Goal: Transaction & Acquisition: Purchase product/service

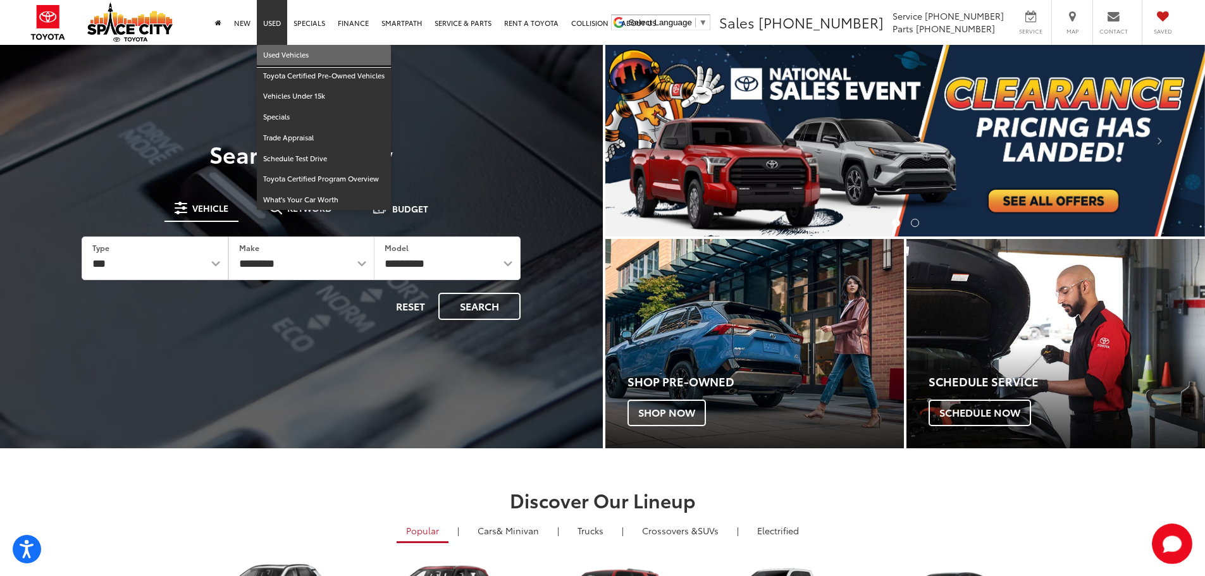
click at [276, 52] on link "Used Vehicles" at bounding box center [324, 55] width 134 height 21
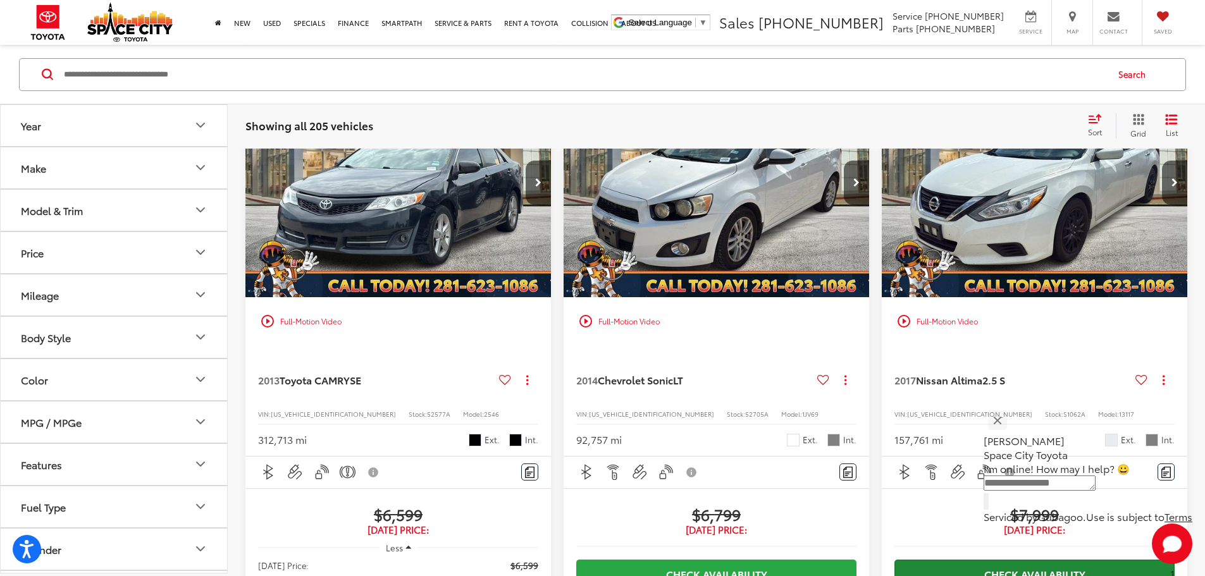
scroll to position [1831, 0]
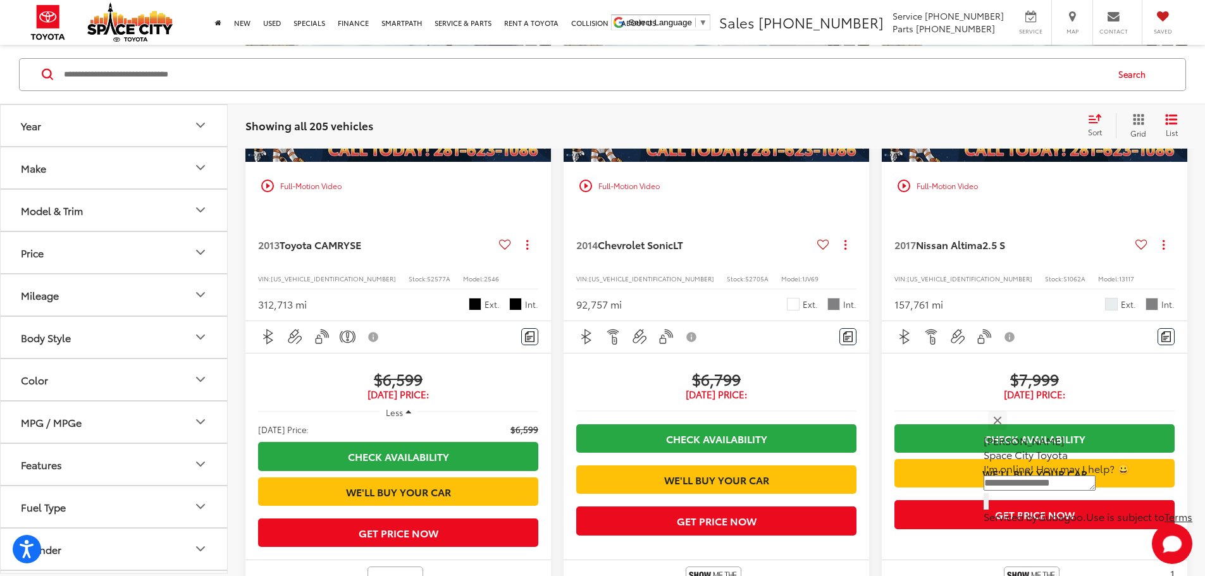
click at [200, 164] on icon "Make" at bounding box center [200, 167] width 15 height 15
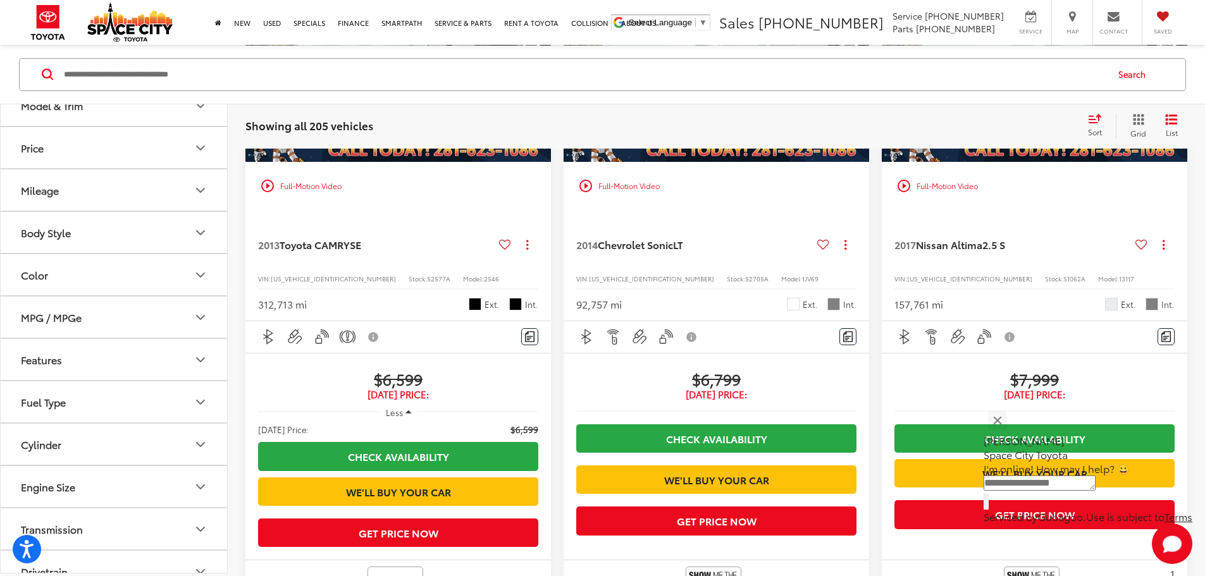
scroll to position [506, 0]
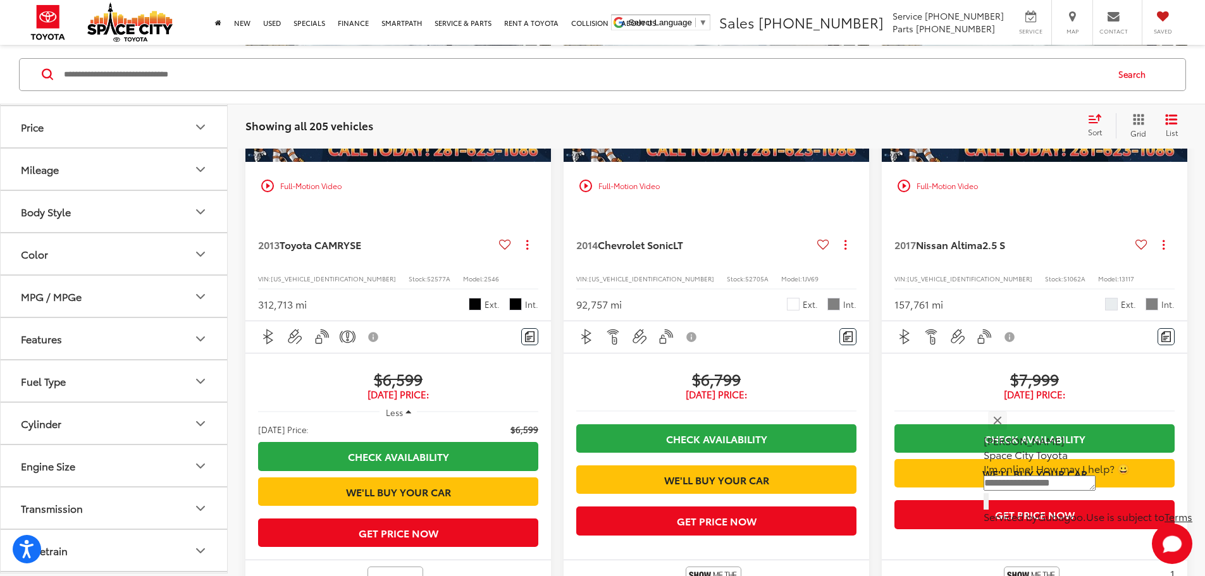
click at [58, 42] on label "Toyota (102)" at bounding box center [57, 31] width 51 height 22
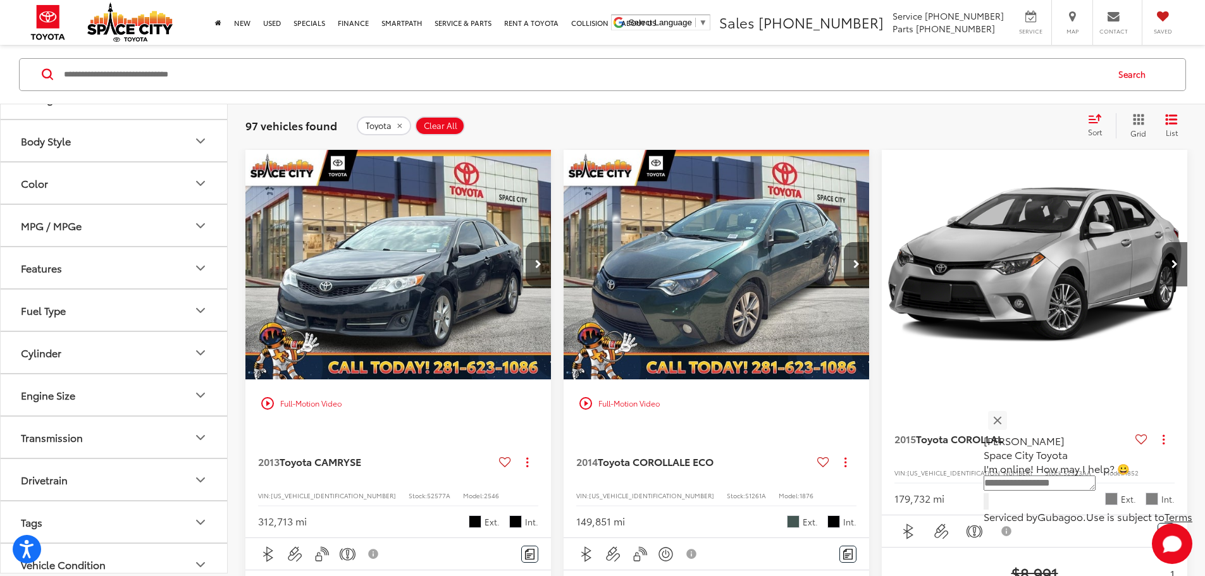
scroll to position [759, 0]
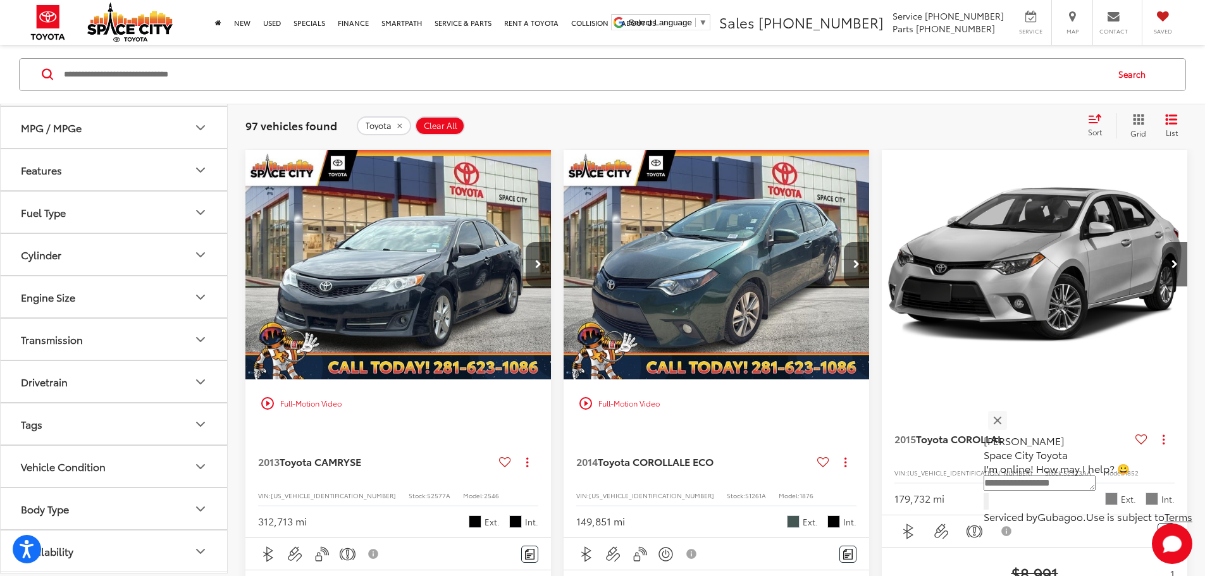
click at [203, 50] on icon "Body Style" at bounding box center [200, 42] width 15 height 15
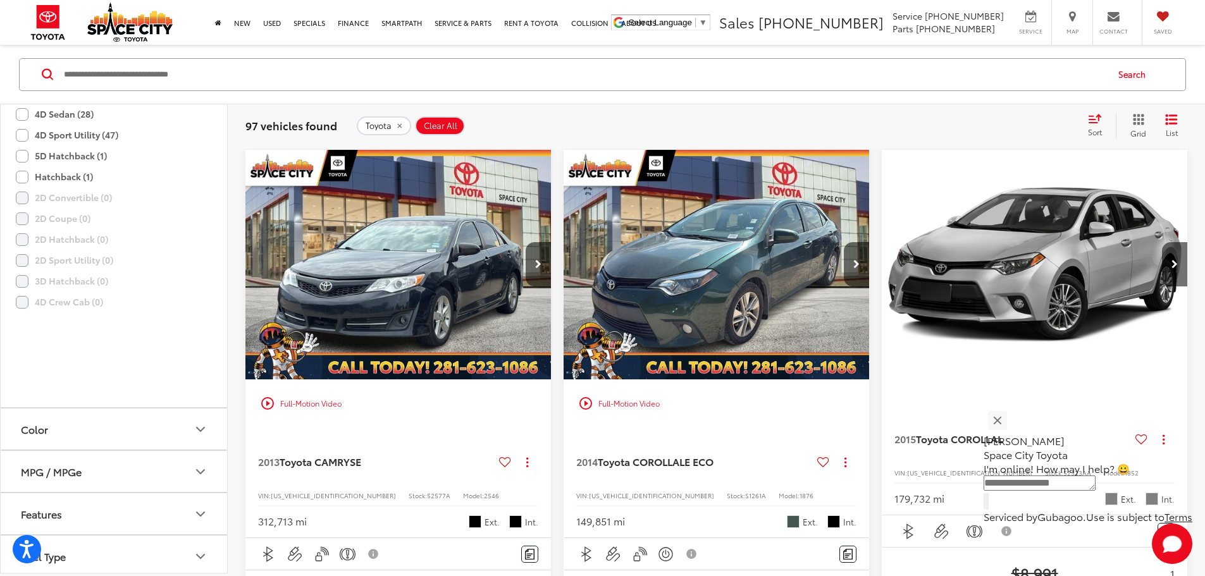
scroll to position [696, 0]
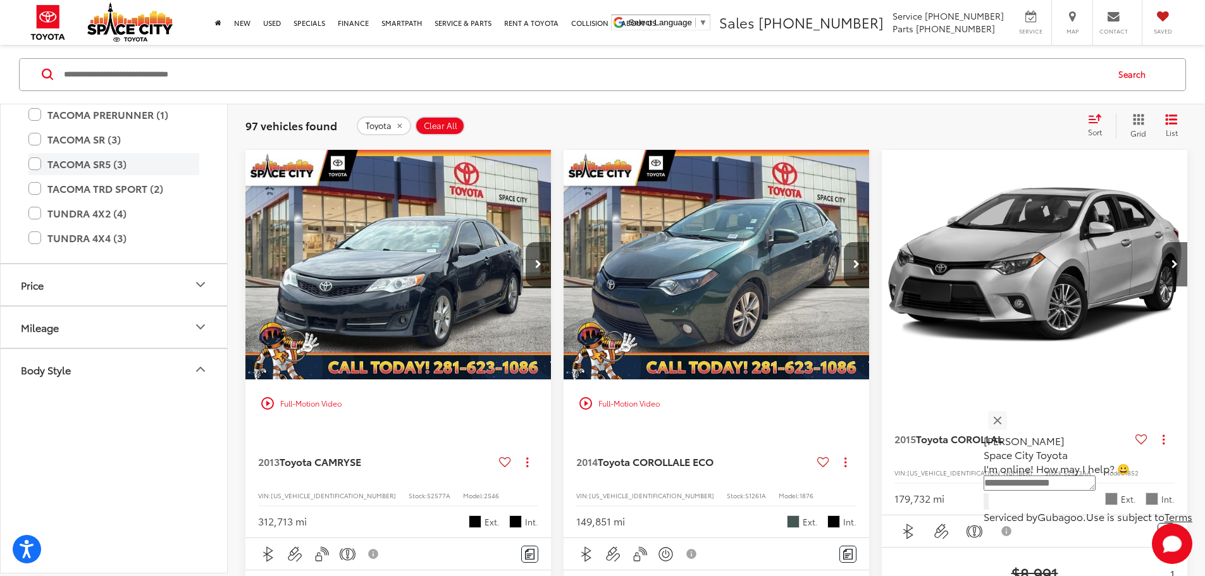
scroll to position [1012, 0]
click at [38, 125] on label "TACOMA PRERUNNER (1)" at bounding box center [113, 113] width 171 height 22
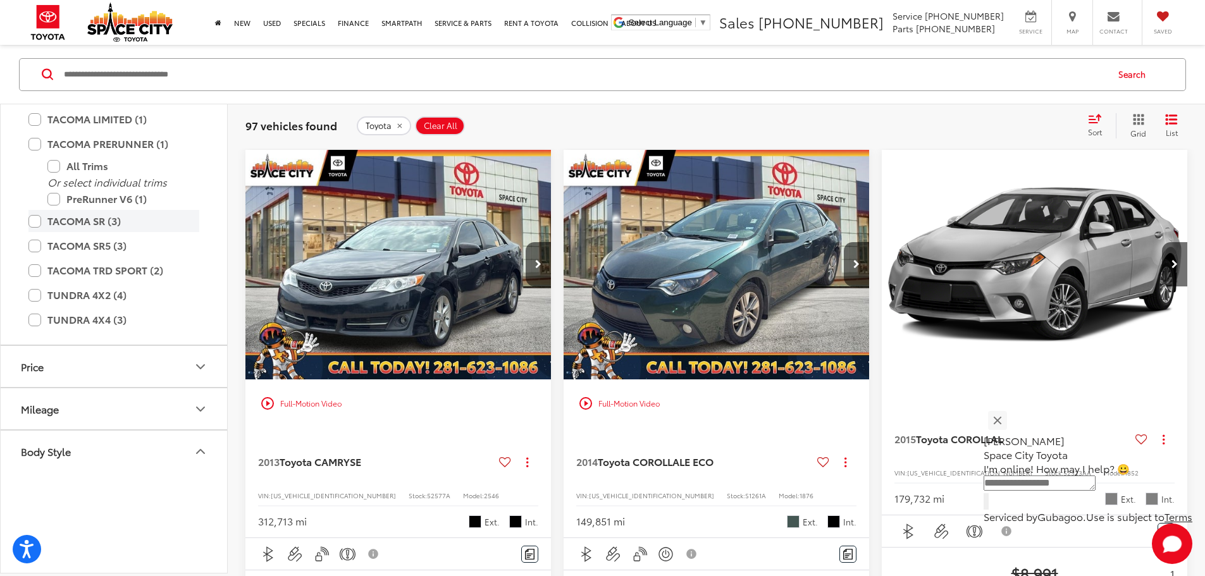
click at [35, 232] on label "TACOMA SR (3)" at bounding box center [113, 221] width 171 height 22
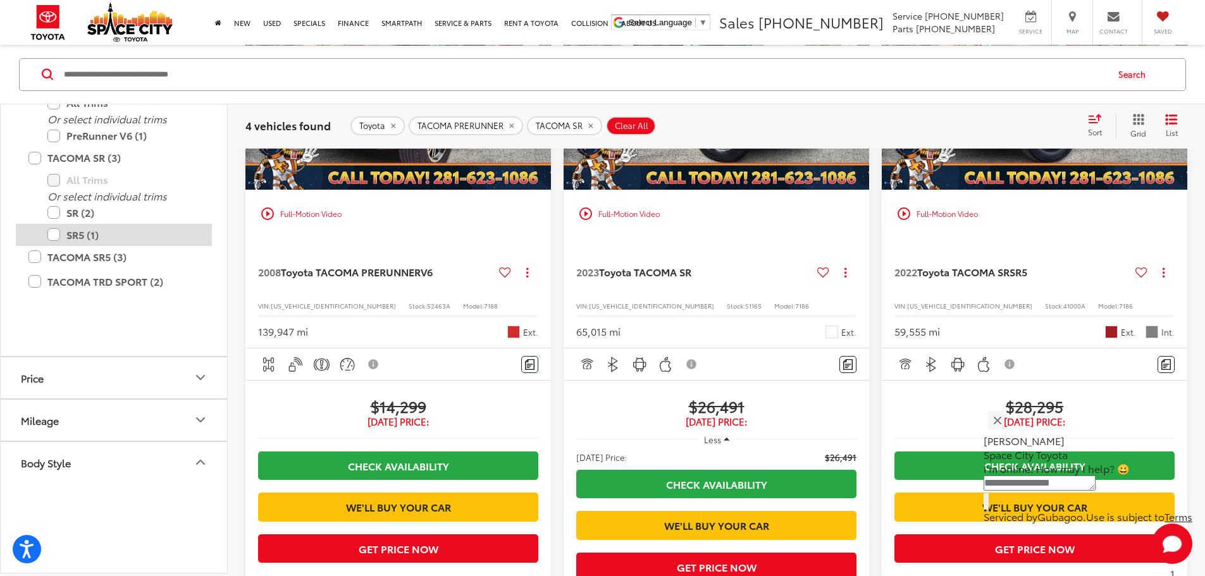
scroll to position [1202, 0]
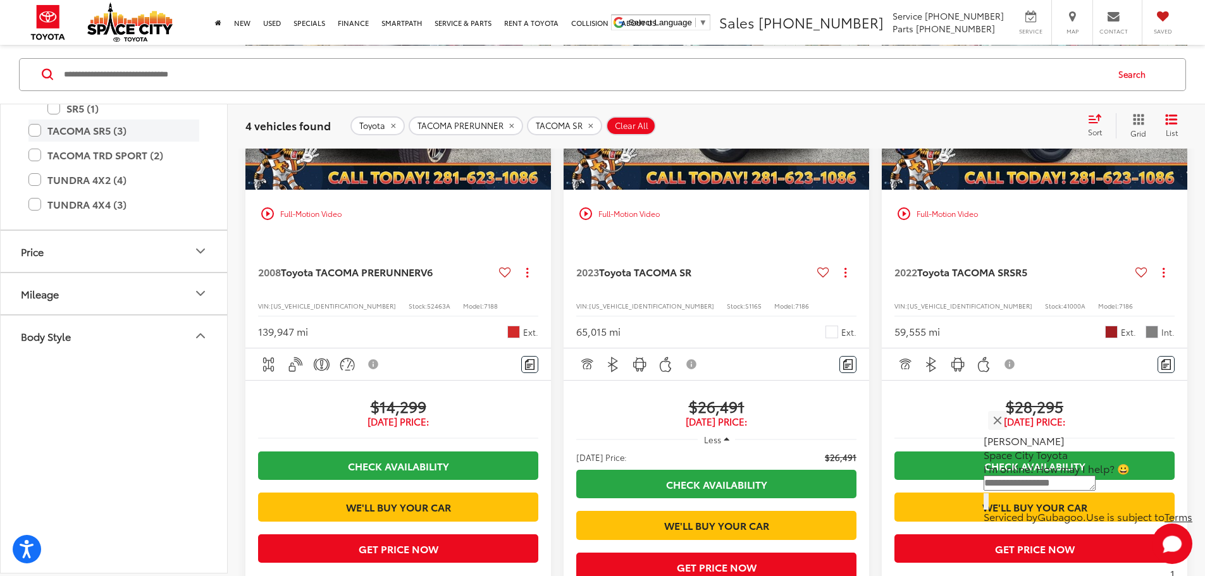
click at [35, 141] on label "TACOMA SR5 (3)" at bounding box center [113, 130] width 171 height 22
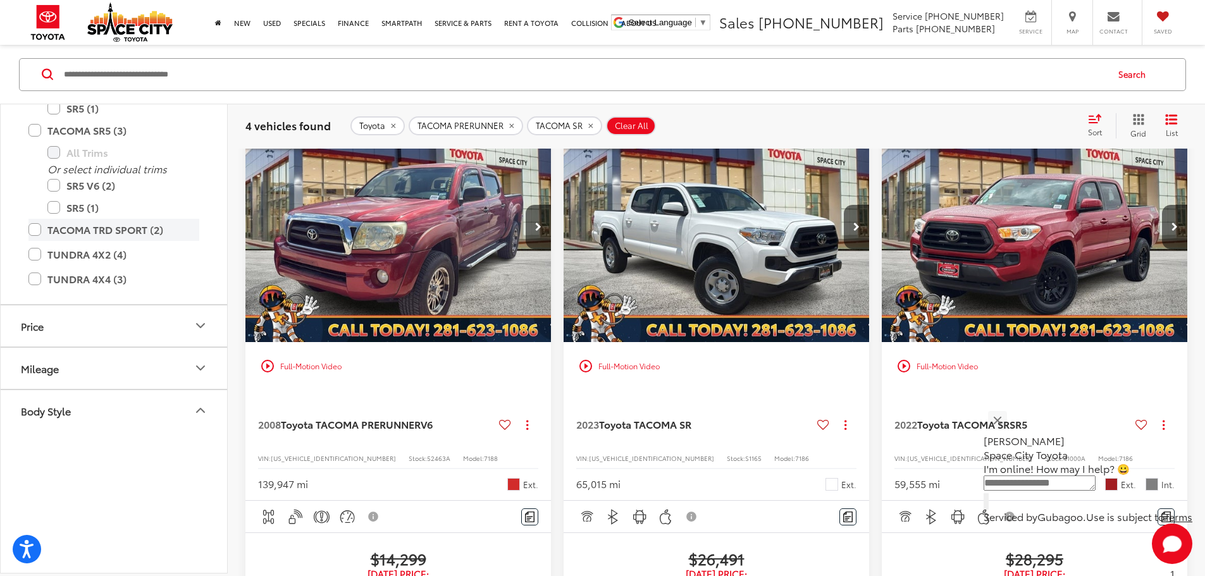
scroll to position [121, 0]
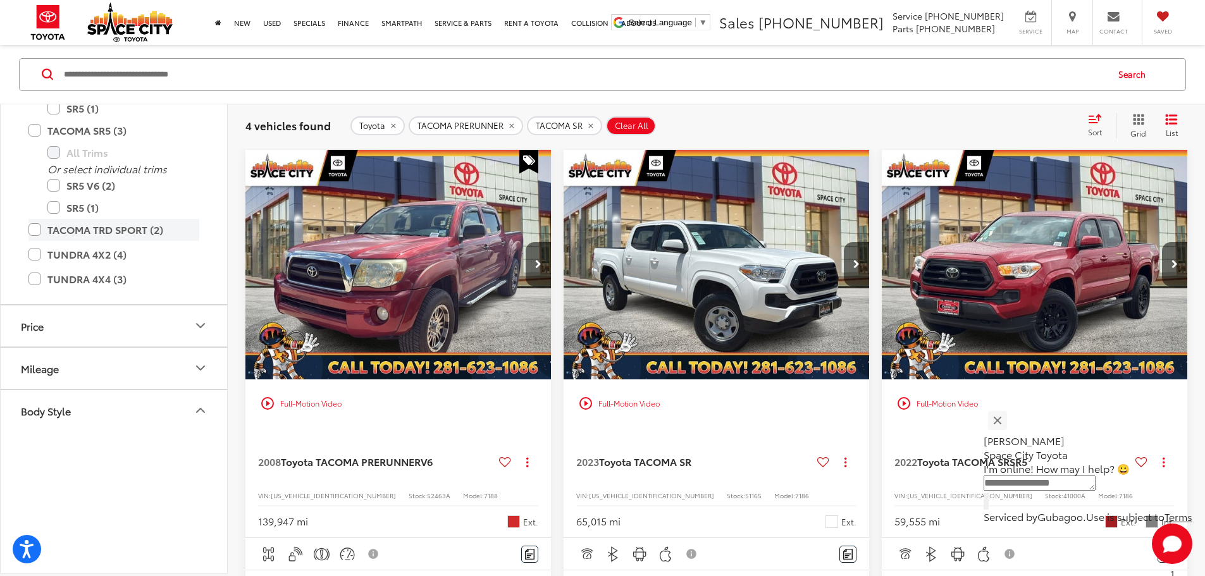
click at [35, 240] on label "TACOMA TRD SPORT (2)" at bounding box center [113, 229] width 171 height 22
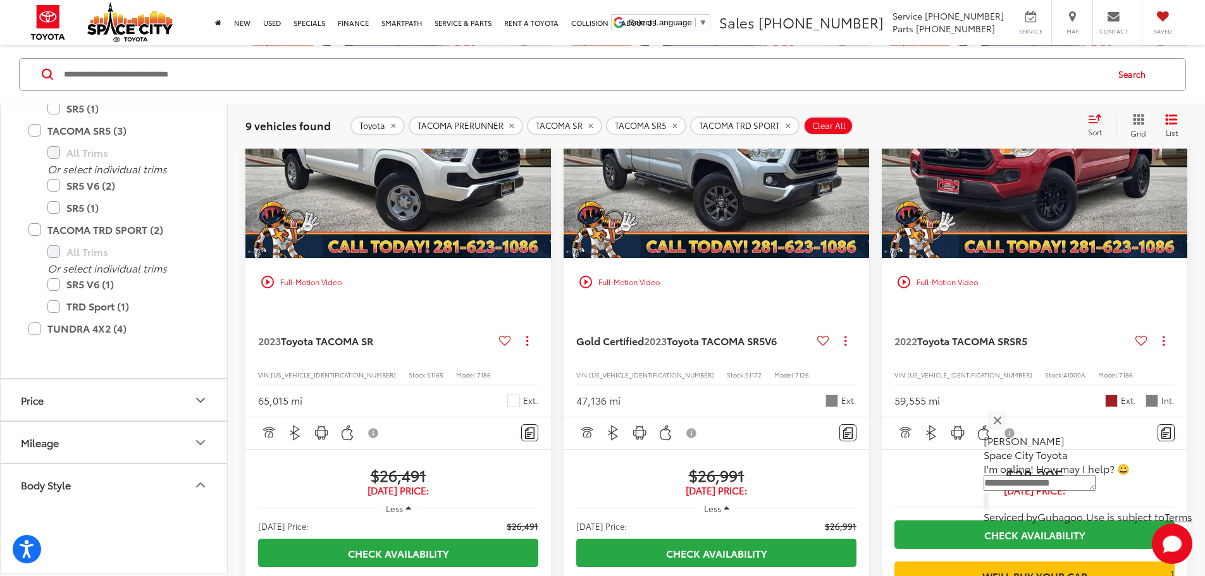
scroll to position [880, 0]
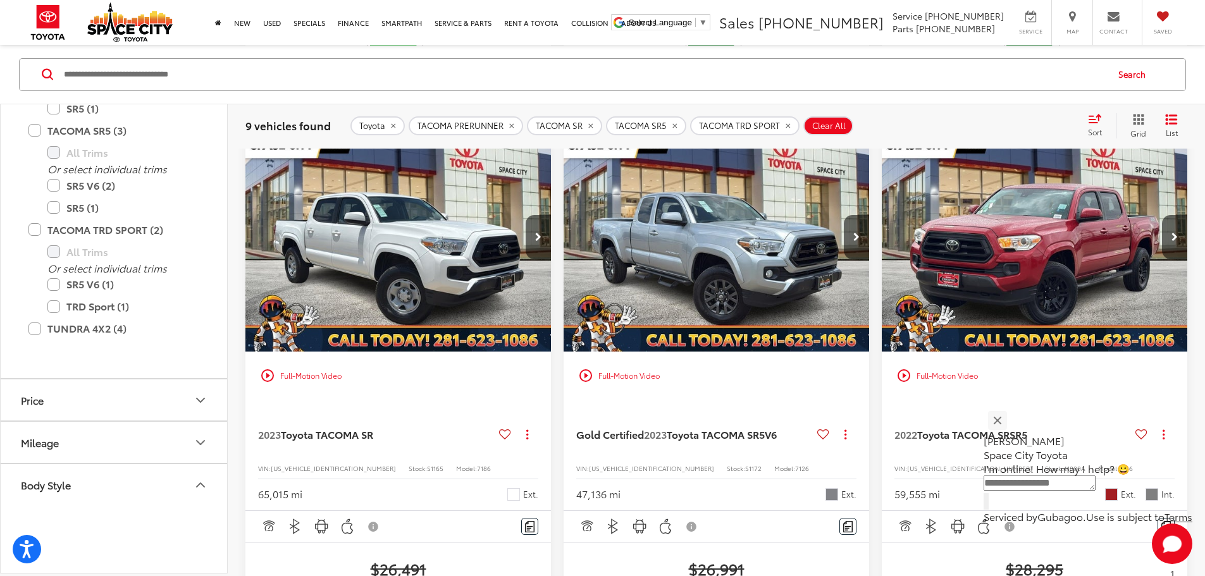
click at [563, 249] on img "2023 Toyota TACOMA SR5 SR5 V6 0" at bounding box center [716, 237] width 307 height 231
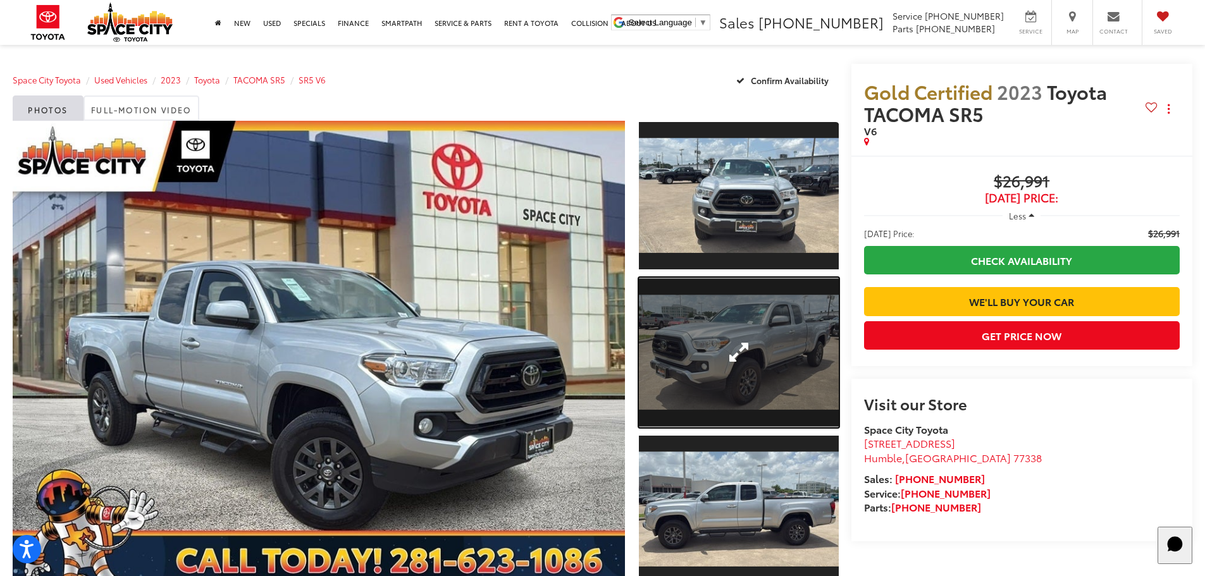
click at [747, 338] on link "Expand Photo 2" at bounding box center [739, 353] width 200 height 150
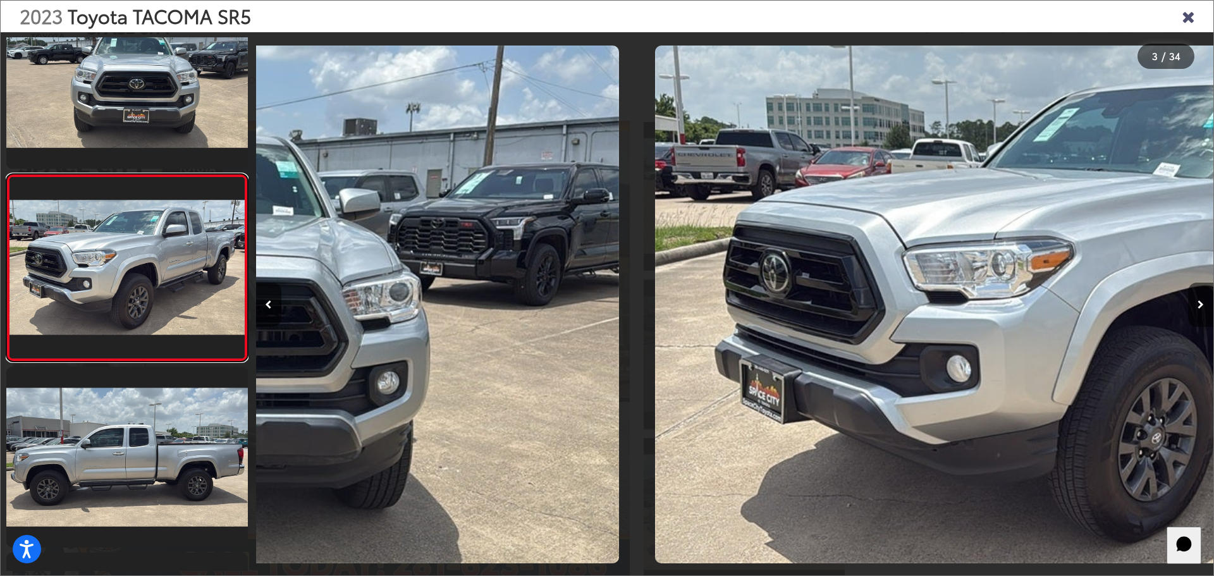
scroll to position [0, 1915]
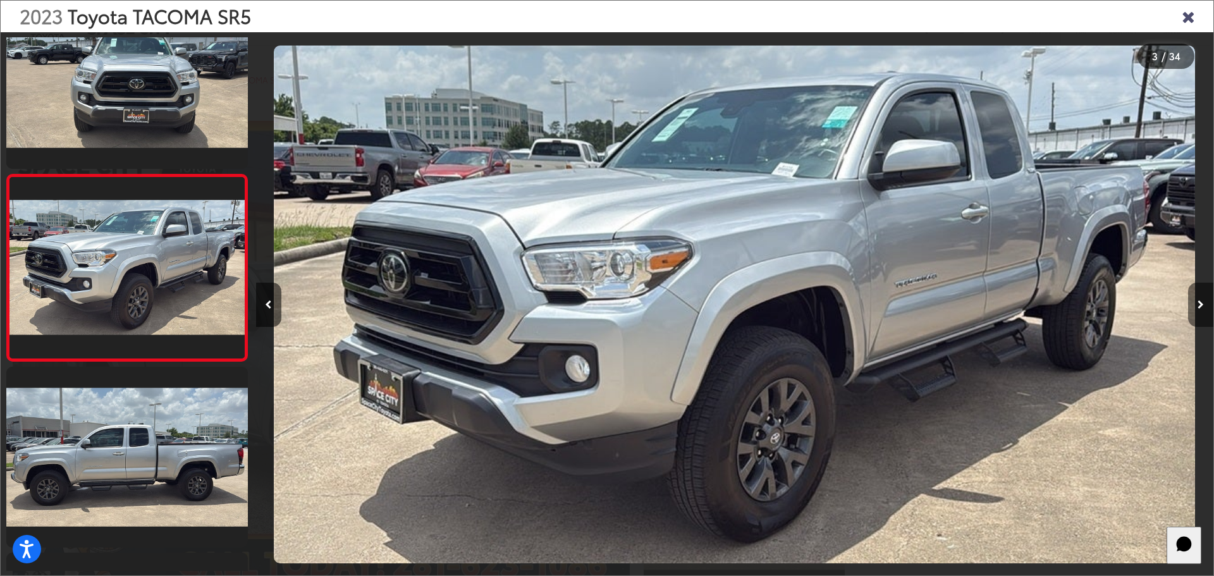
click at [1193, 304] on button "Next image" at bounding box center [1200, 305] width 25 height 44
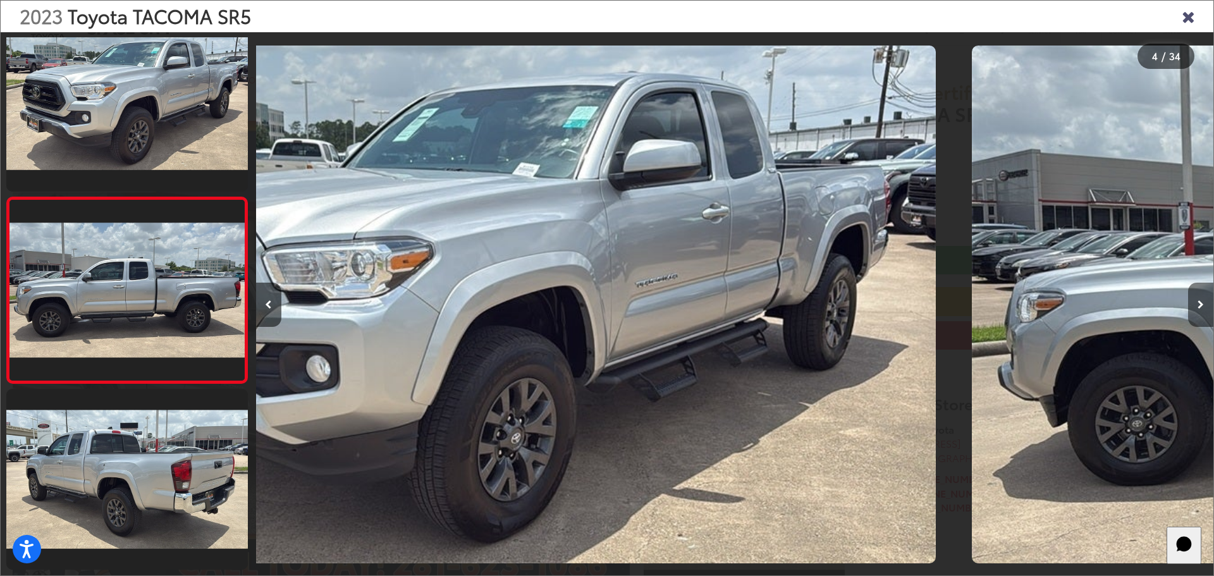
scroll to position [422, 0]
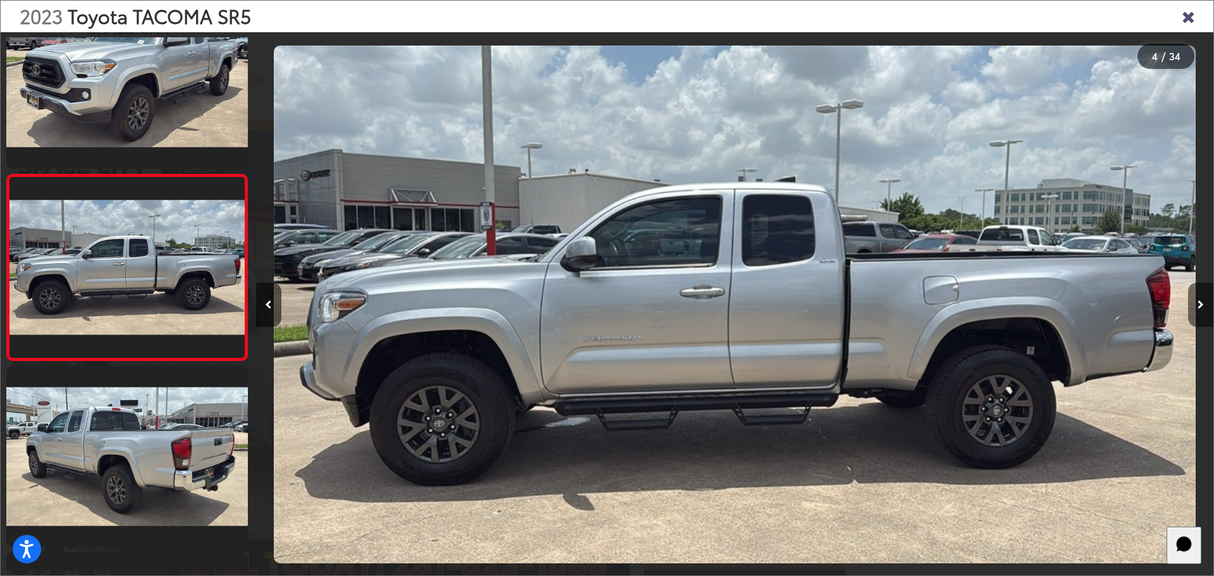
click at [1193, 304] on button "Next image" at bounding box center [1200, 305] width 25 height 44
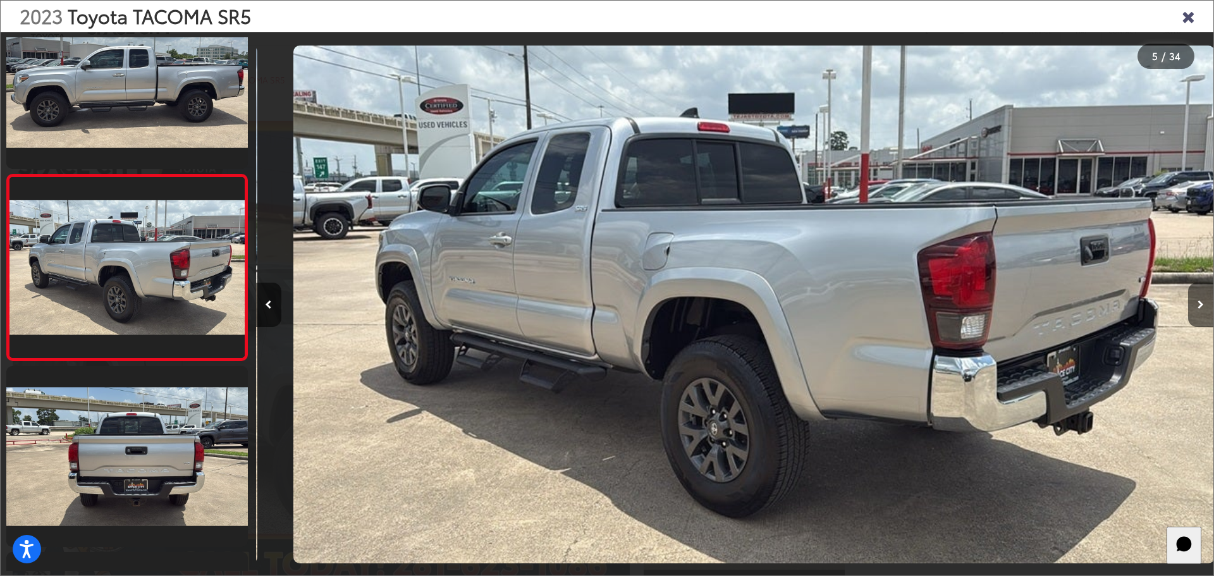
scroll to position [0, 3831]
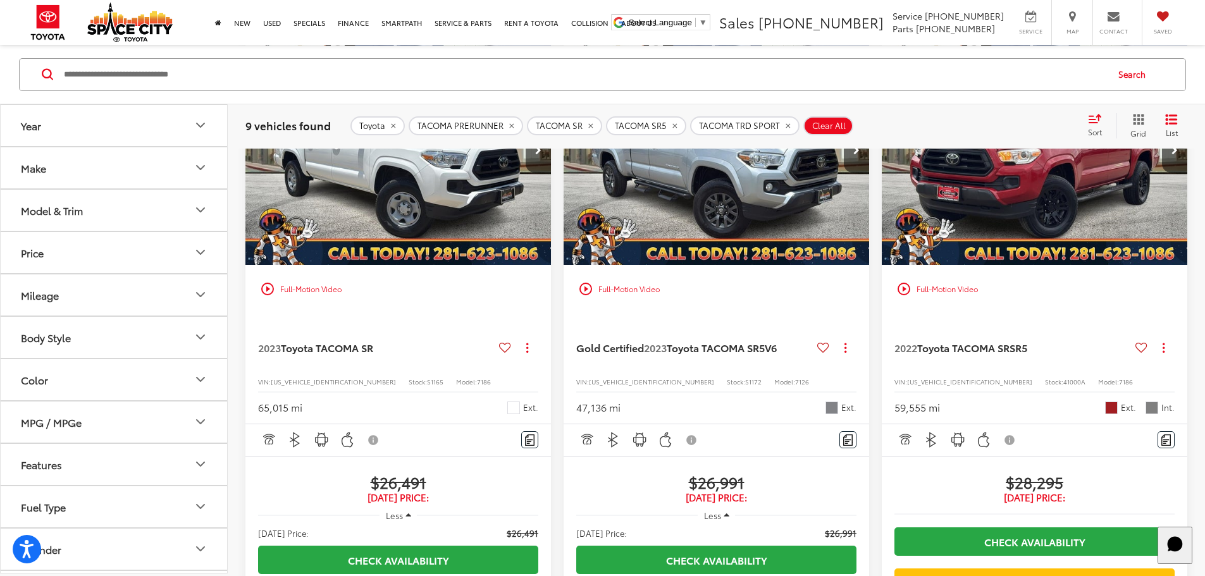
scroll to position [799, 0]
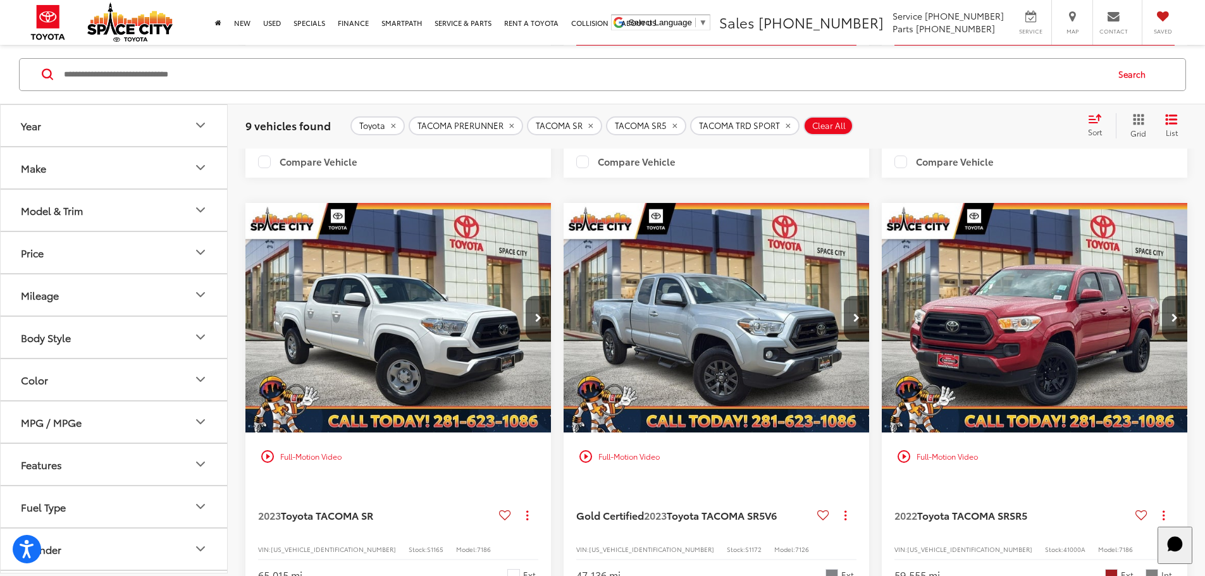
click at [563, 323] on img "2023 Toyota TACOMA SR5 SR5 V6 0" at bounding box center [716, 318] width 307 height 231
